Goal: Task Accomplishment & Management: Complete application form

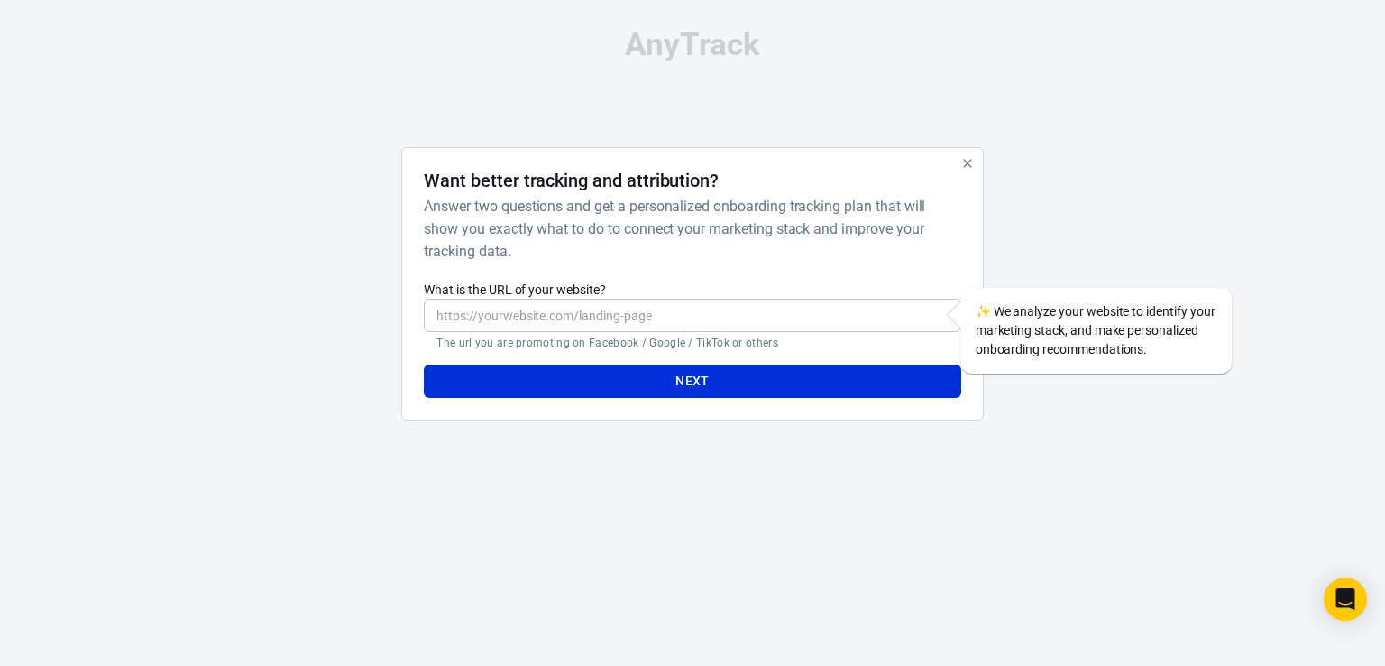
click at [500, 312] on input "What is the URL of your website?" at bounding box center [692, 314] width 537 height 33
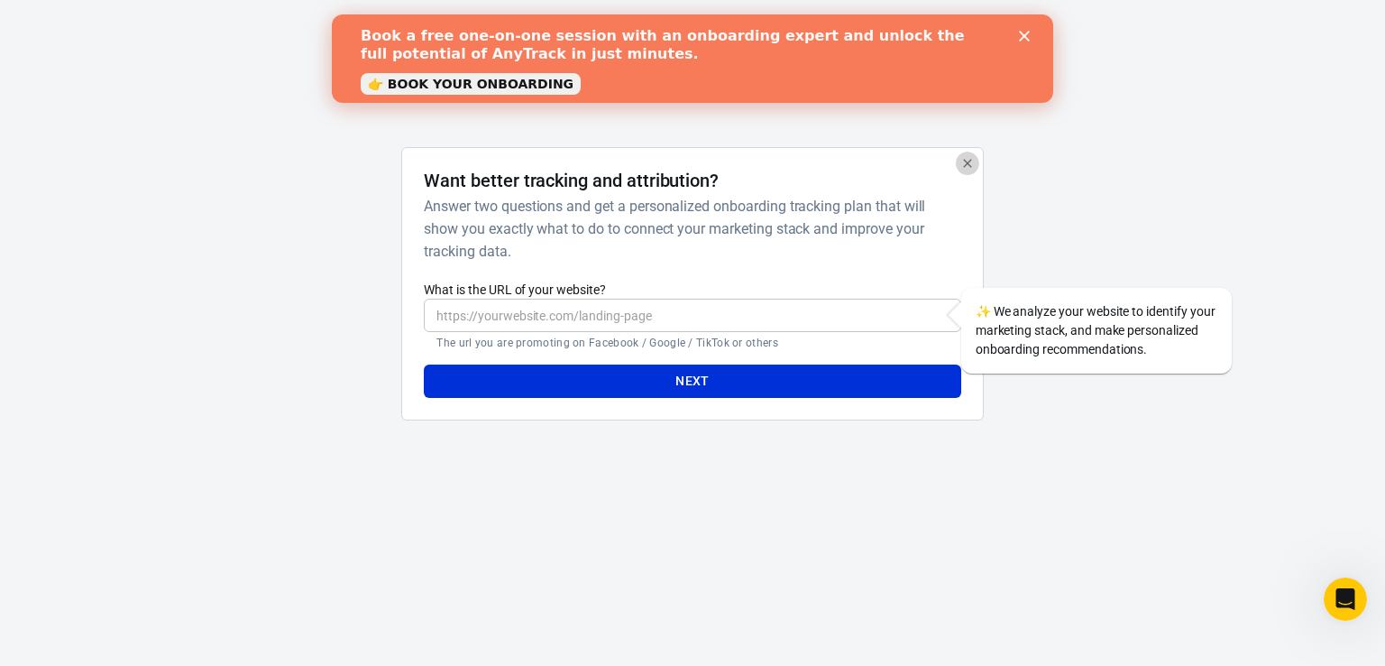
click at [969, 163] on icon "button" at bounding box center [967, 163] width 14 height 14
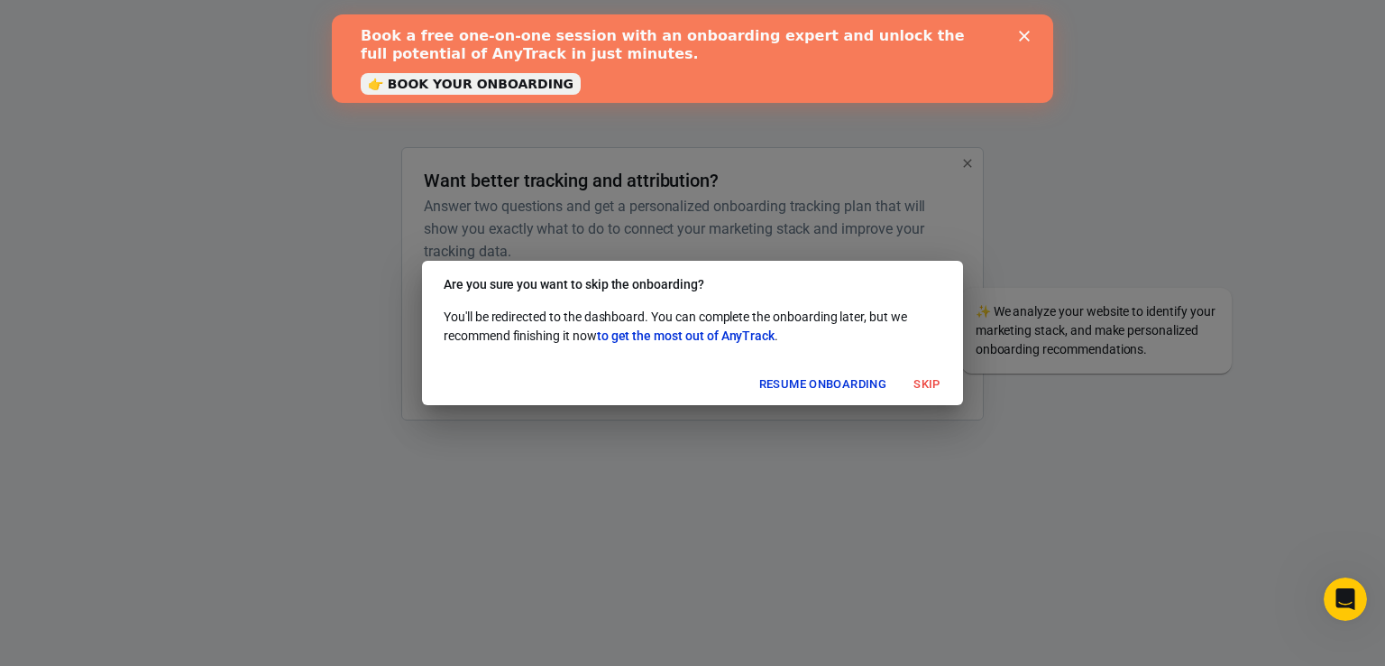
click at [1022, 34] on polygon "Close" at bounding box center [1024, 36] width 11 height 11
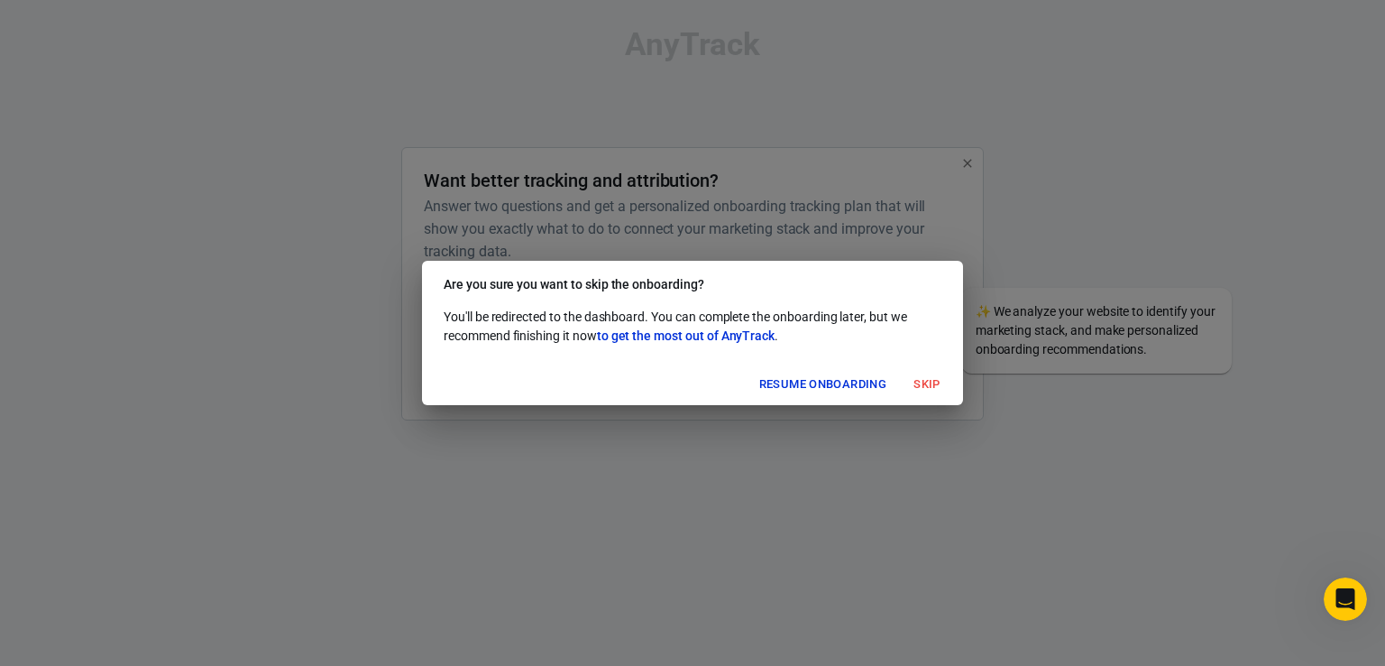
click at [931, 390] on button "Skip" at bounding box center [927, 385] width 58 height 28
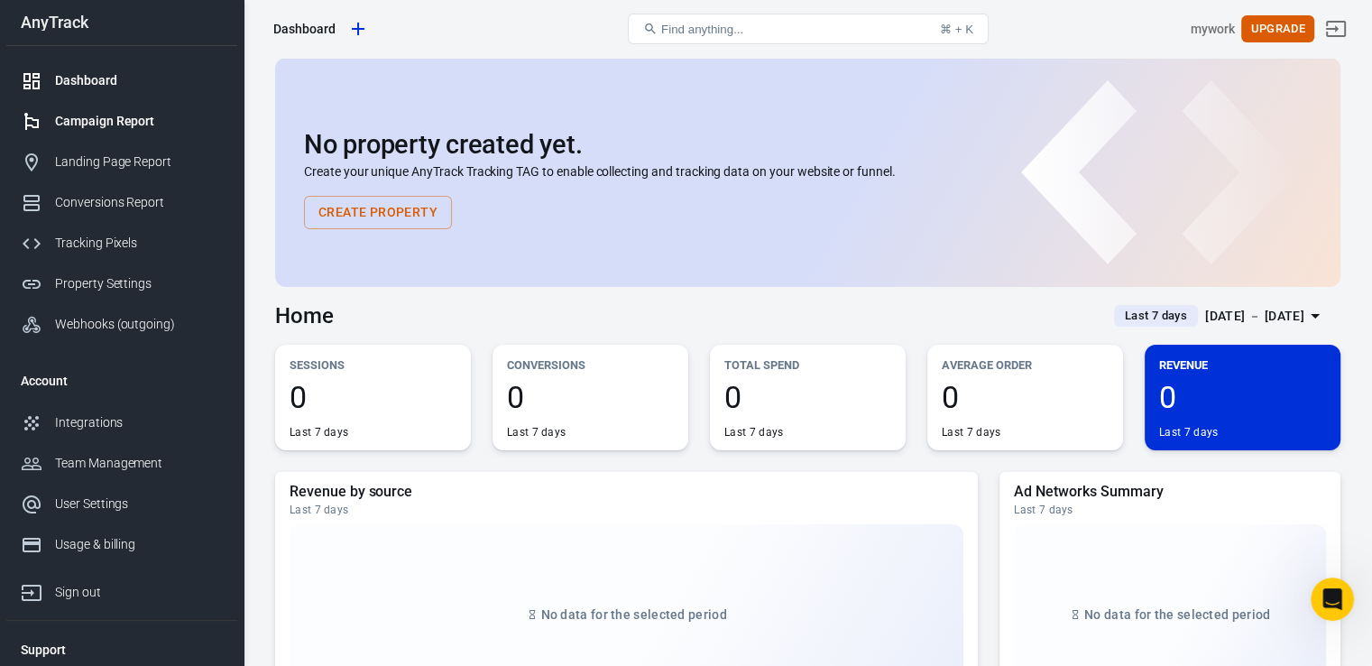
click at [91, 124] on div "Campaign Report" at bounding box center [139, 121] width 168 height 19
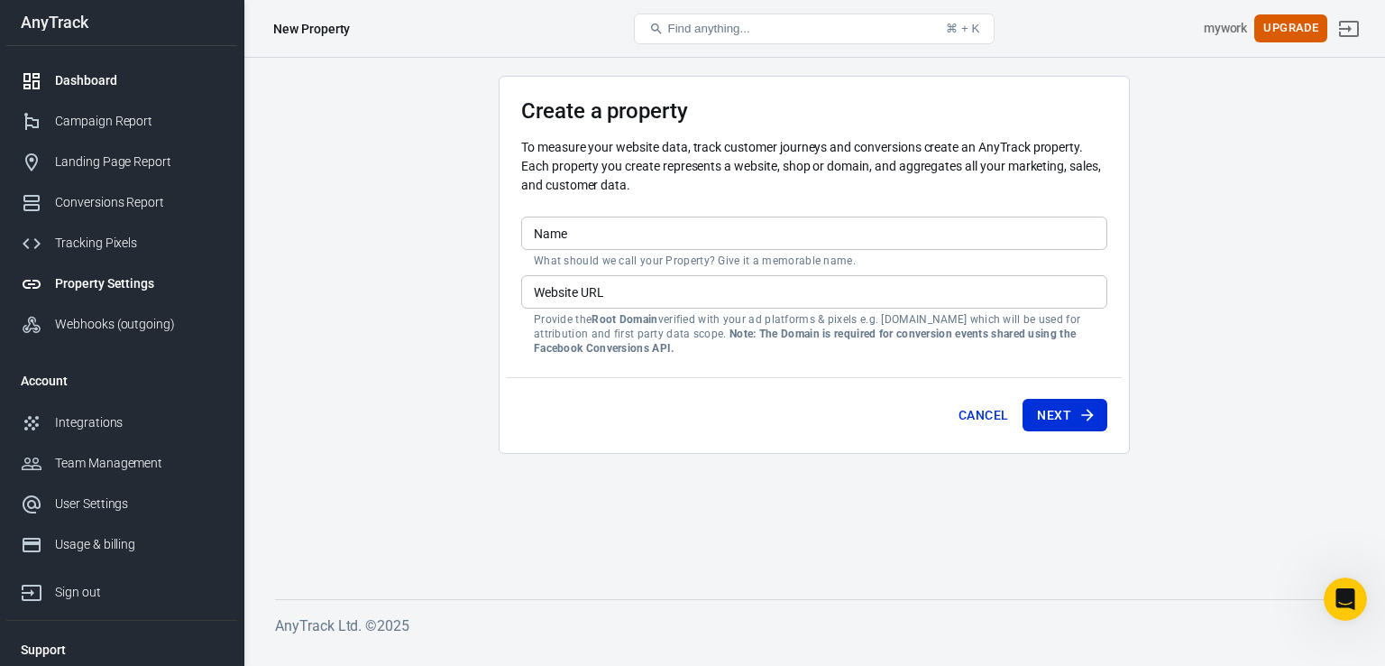
click at [102, 83] on div "Dashboard" at bounding box center [139, 80] width 168 height 19
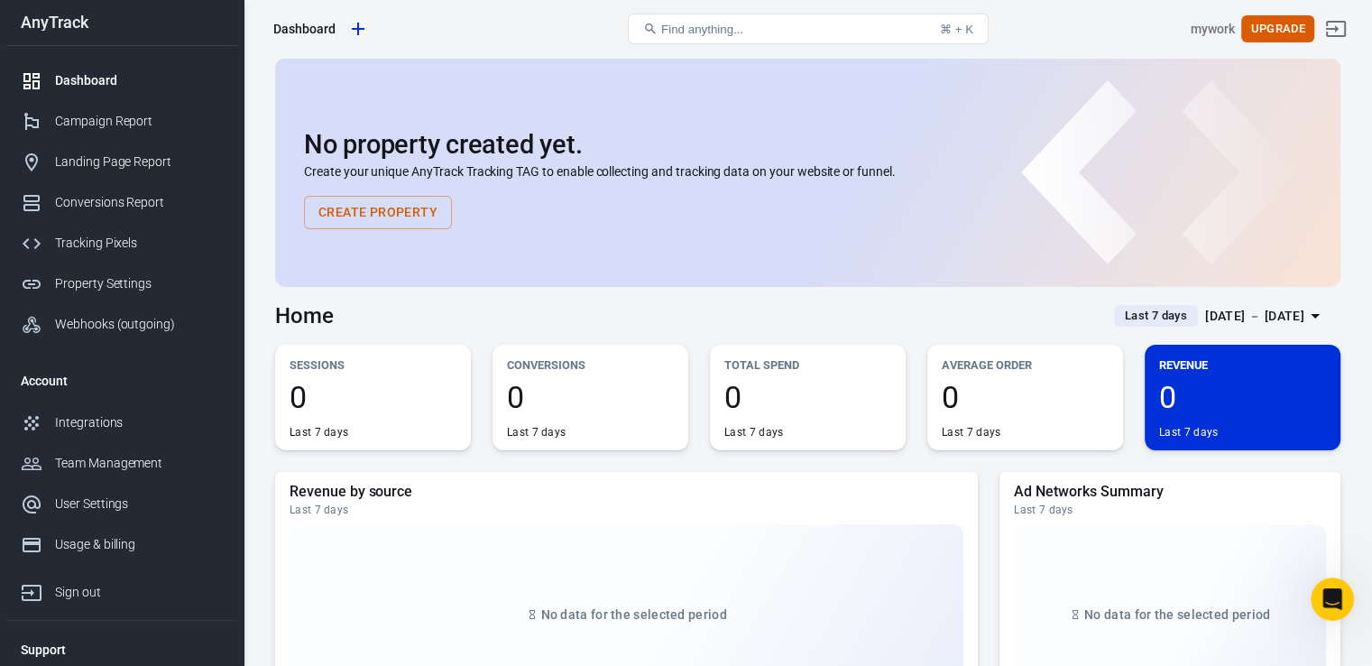
click at [333, 196] on button "Create Property" at bounding box center [378, 212] width 148 height 33
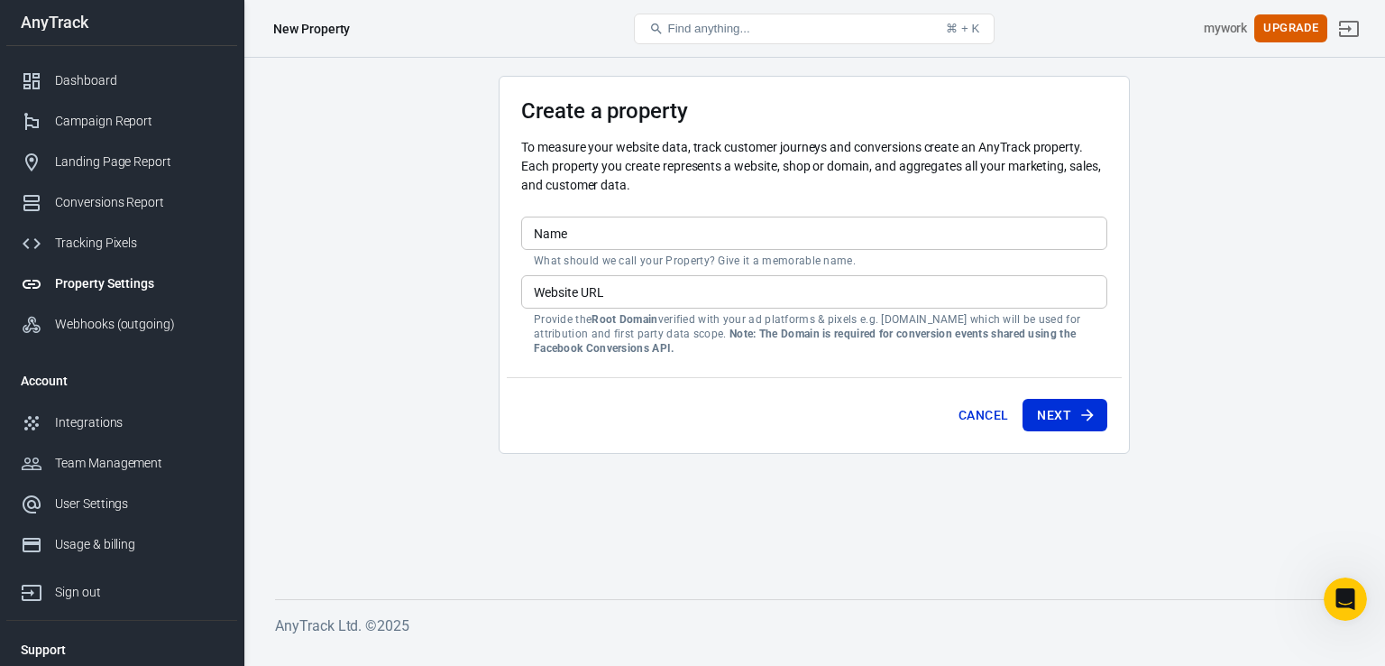
click at [612, 217] on input "Name" at bounding box center [814, 232] width 586 height 33
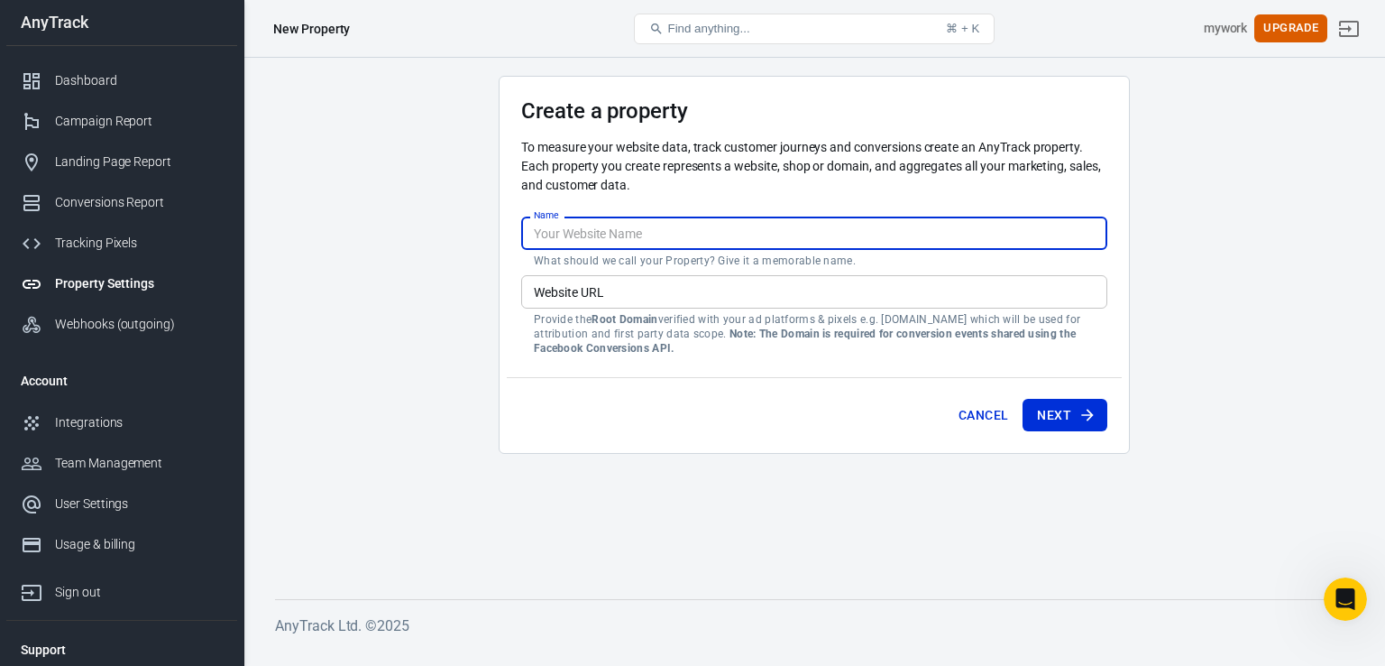
type input "TIKTOK ANDROID"
click at [581, 308] on input "Website URL" at bounding box center [814, 291] width 586 height 33
click at [578, 233] on input "TIKTOK ANDROID" at bounding box center [814, 232] width 586 height 33
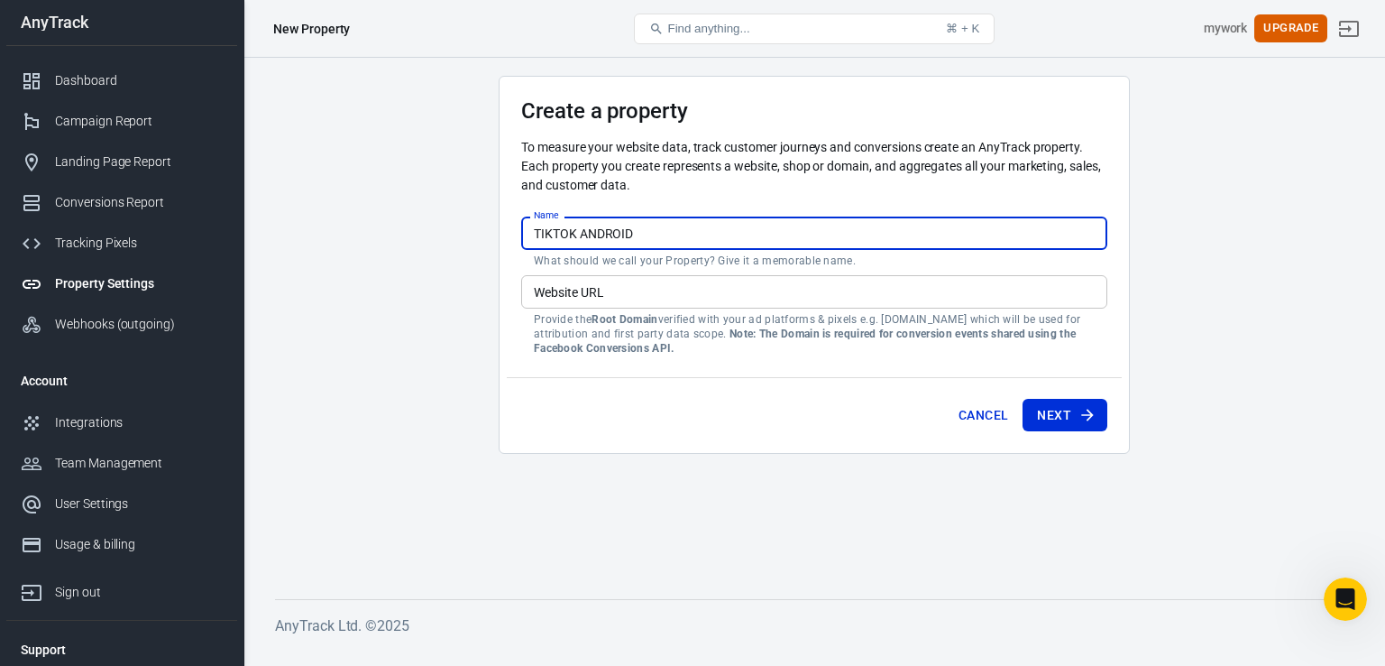
click at [578, 233] on input "TIKTOK ANDROID" at bounding box center [814, 232] width 586 height 33
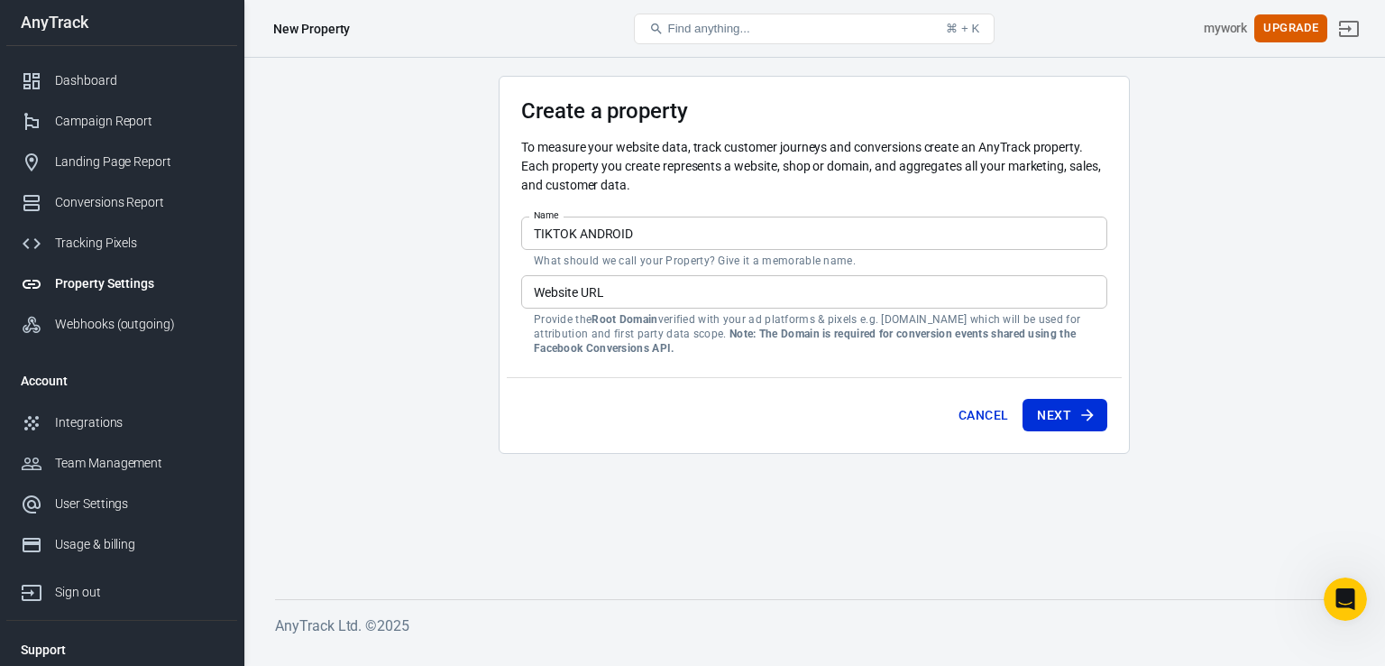
drag, startPoint x: 493, startPoint y: 258, endPoint x: 564, endPoint y: 115, distance: 159.7
click at [493, 258] on main "Create a property To measure your website data, track customer journeys and con…" at bounding box center [814, 323] width 1079 height 494
click at [760, 20] on button "Find anything... ⌘ + K" at bounding box center [814, 29] width 361 height 31
click at [398, 26] on div "New Property" at bounding box center [446, 28] width 361 height 43
